Goal: Check status: Check status

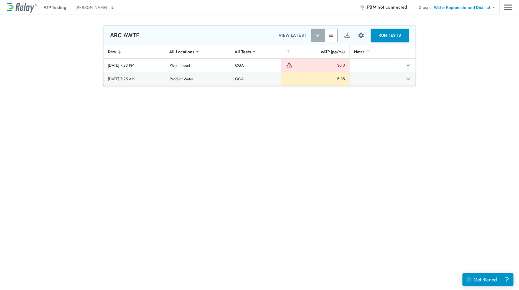
click at [328, 34] on img "button" at bounding box center [331, 35] width 6 height 6
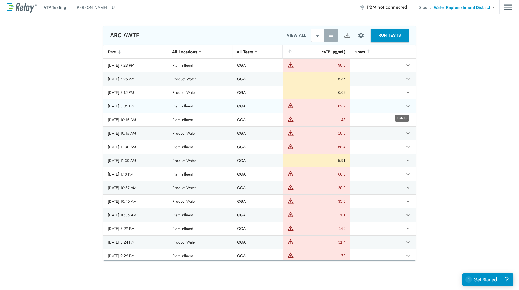
click at [405, 108] on icon "expand row" at bounding box center [408, 106] width 7 height 7
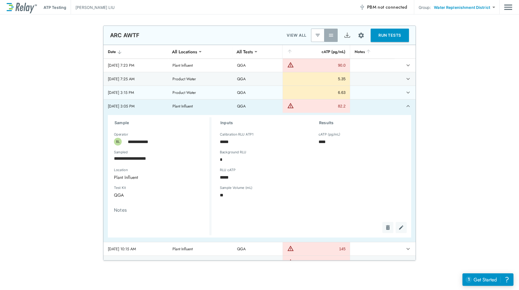
click at [405, 94] on icon "expand row" at bounding box center [408, 92] width 7 height 7
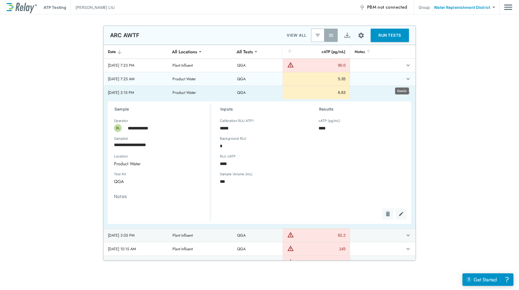
click at [405, 78] on icon "expand row" at bounding box center [408, 78] width 7 height 7
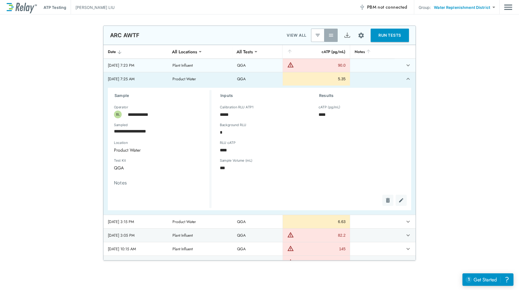
click at [407, 66] on td "sticky table" at bounding box center [405, 65] width 21 height 13
click at [405, 64] on icon "expand row" at bounding box center [408, 65] width 7 height 7
